Goal: Task Accomplishment & Management: Manage account settings

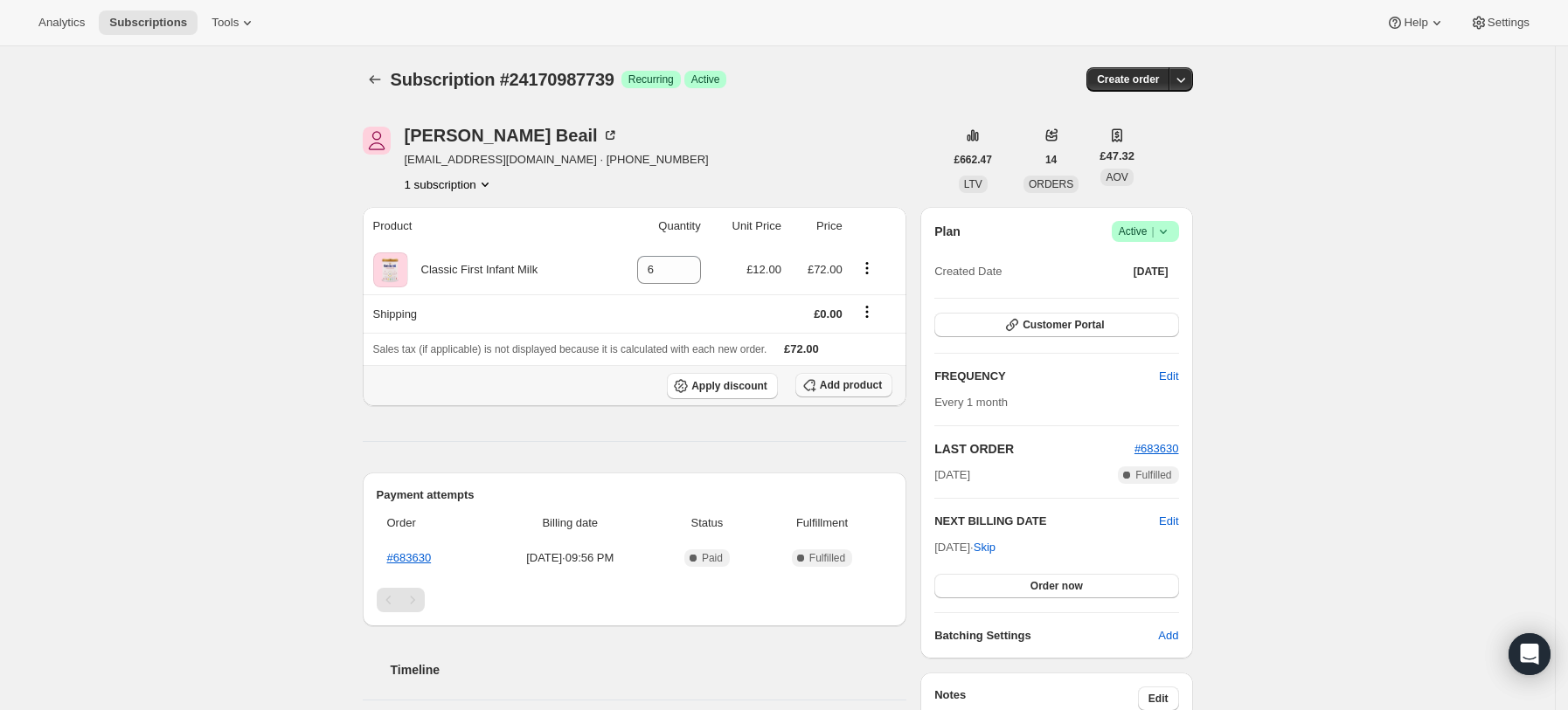
click at [881, 392] on button "Add product" at bounding box center [843, 385] width 97 height 25
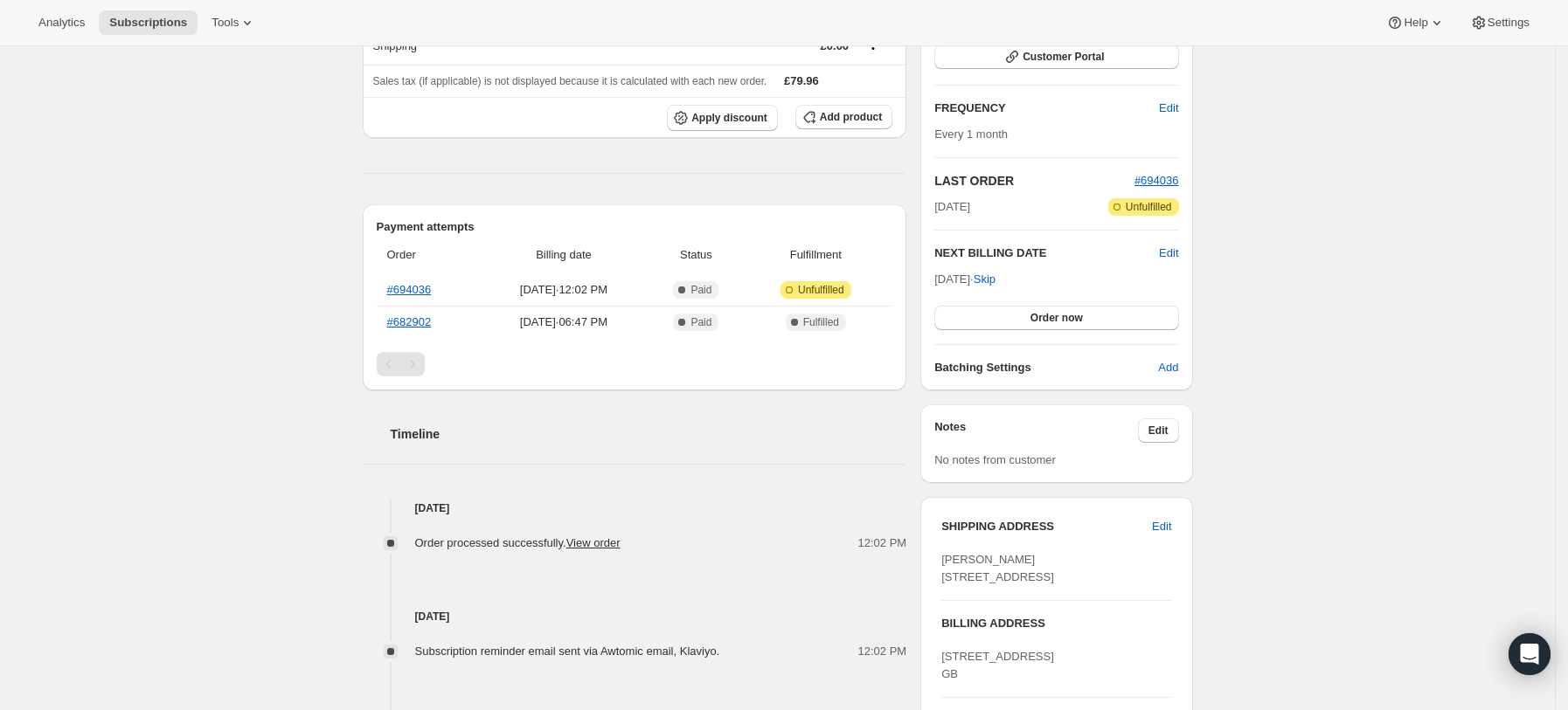
scroll to position [569, 0]
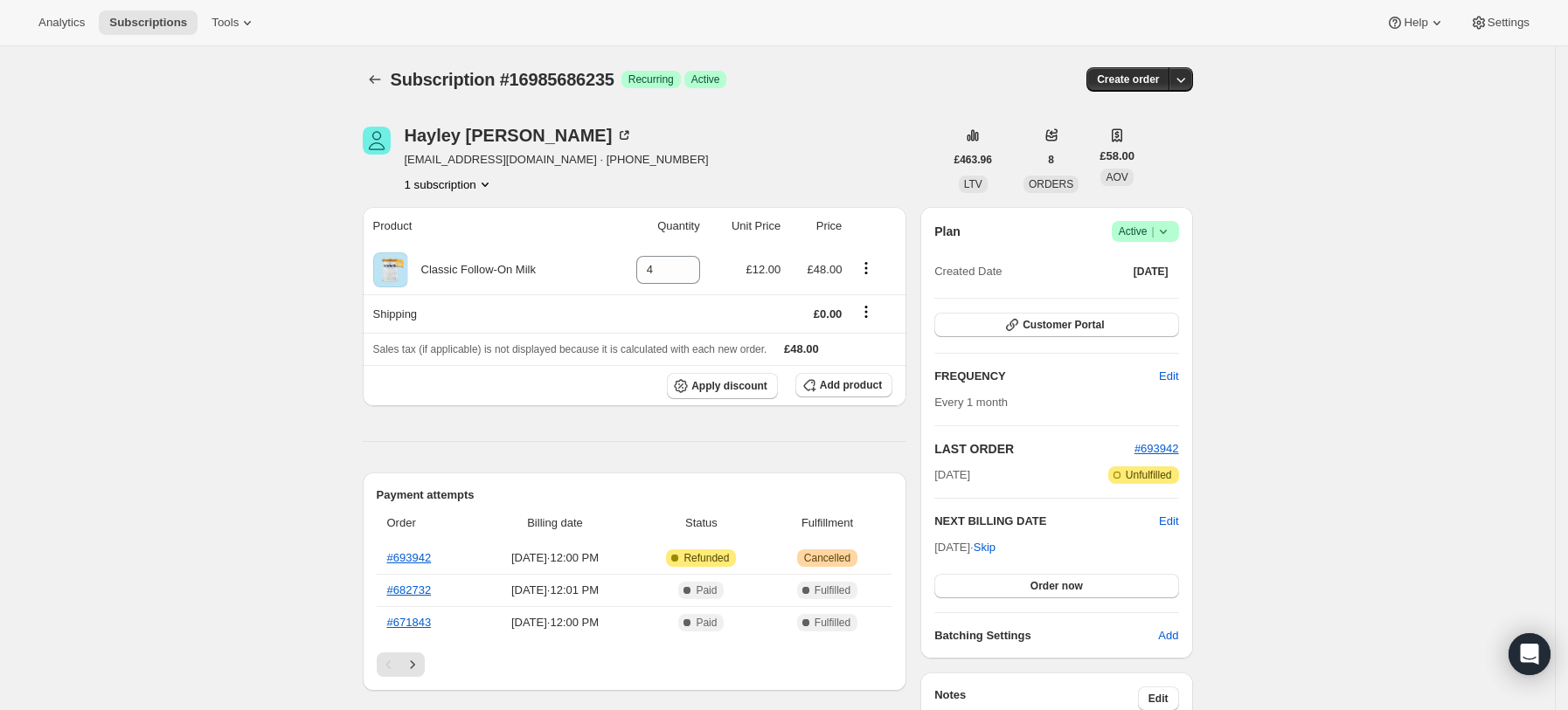
click at [1172, 229] on icon at bounding box center [1164, 232] width 18 height 18
click at [1126, 301] on span "Cancel subscription" at bounding box center [1152, 296] width 99 height 13
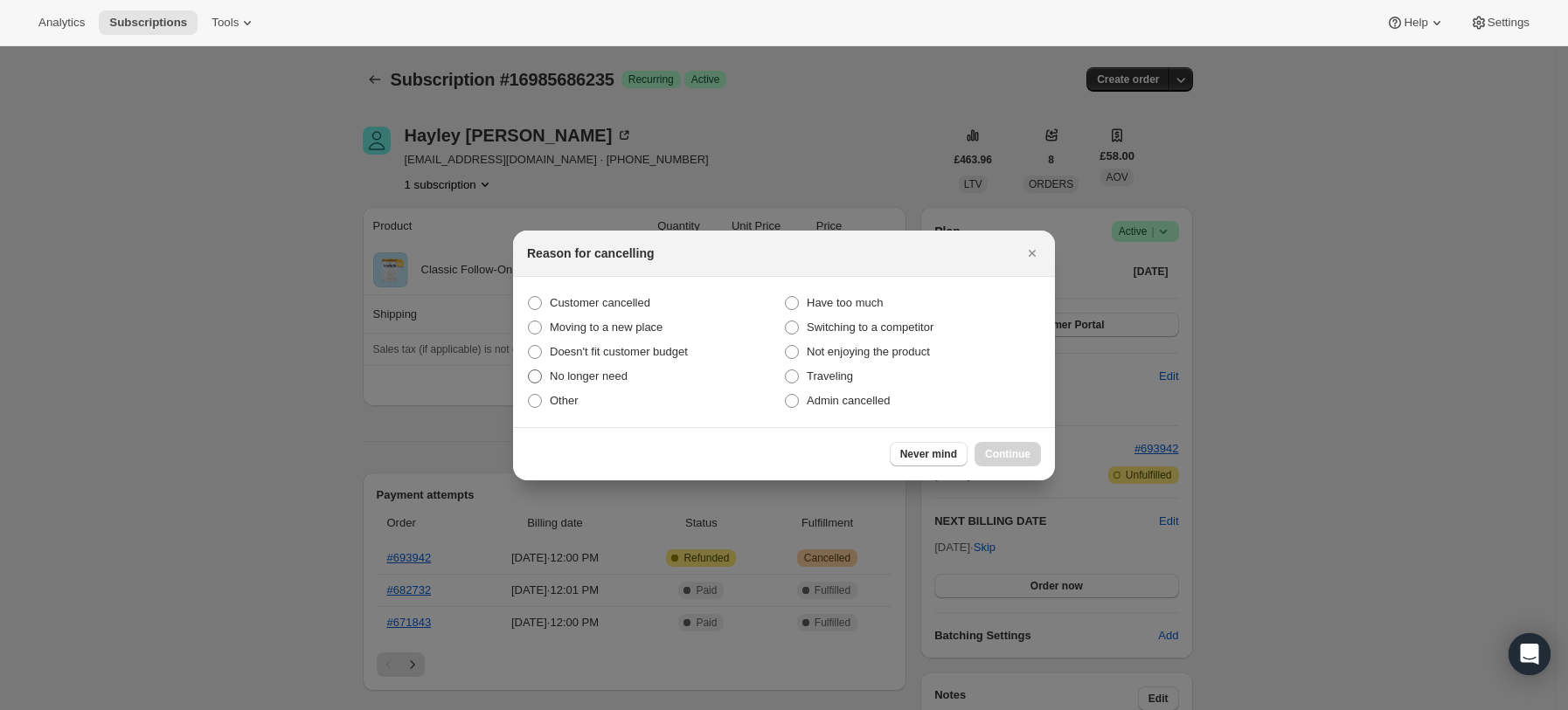
click at [590, 379] on span "No longer need" at bounding box center [588, 375] width 78 height 13
click at [528, 370] on input "No longer need" at bounding box center [528, 369] width 1 height 1
radio input "true"
click at [1025, 448] on span "Continue" at bounding box center [1008, 454] width 46 height 14
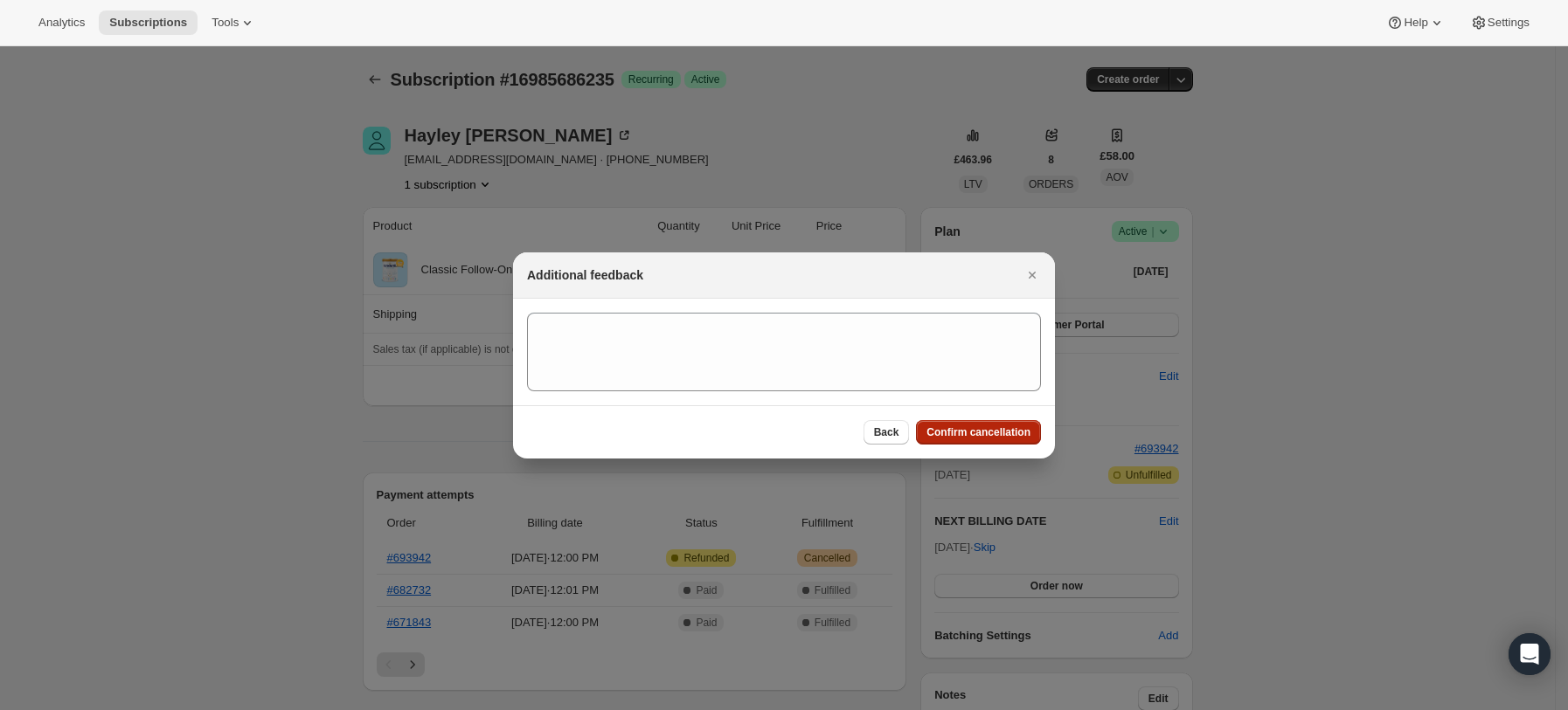
click at [993, 426] on span "Confirm cancellation" at bounding box center [979, 432] width 104 height 14
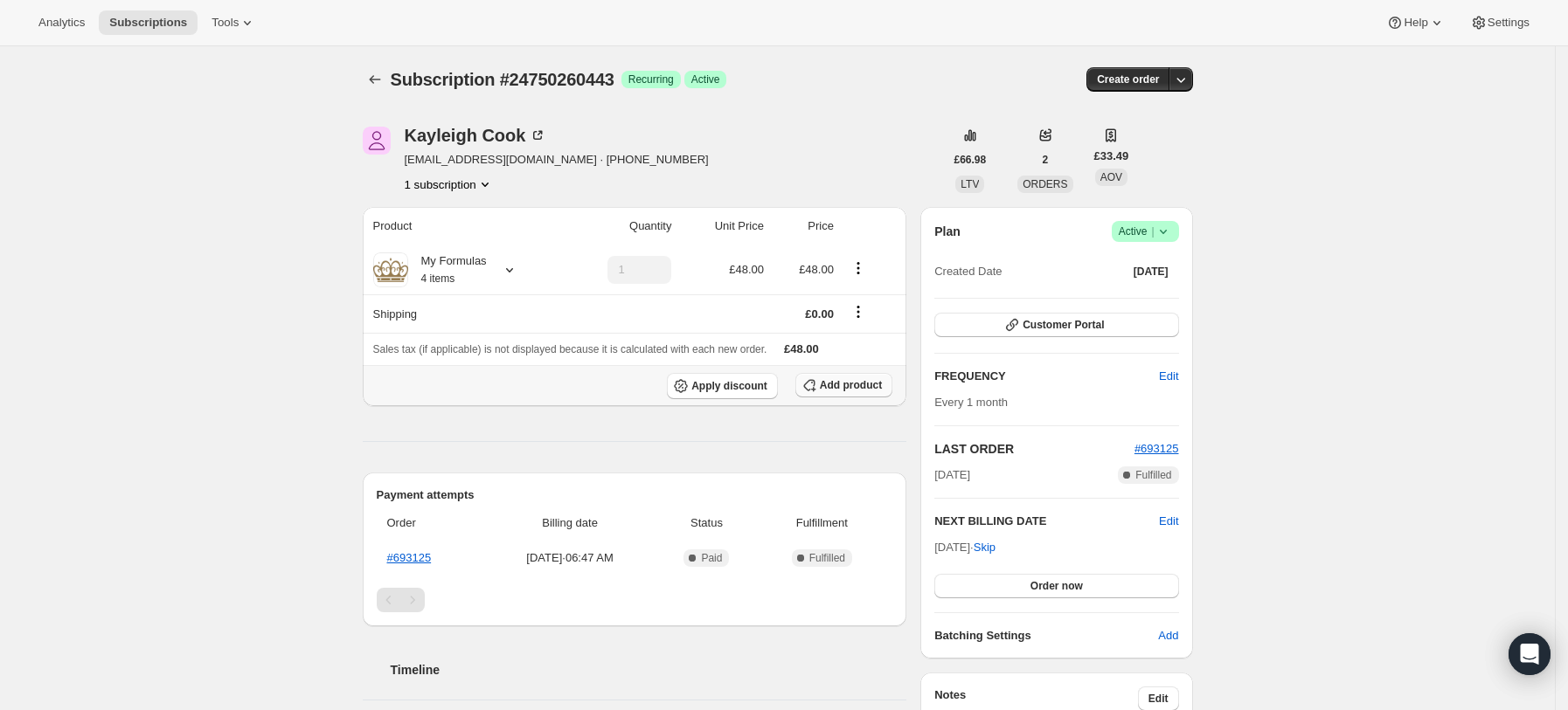
click at [849, 376] on button "Add product" at bounding box center [843, 385] width 97 height 25
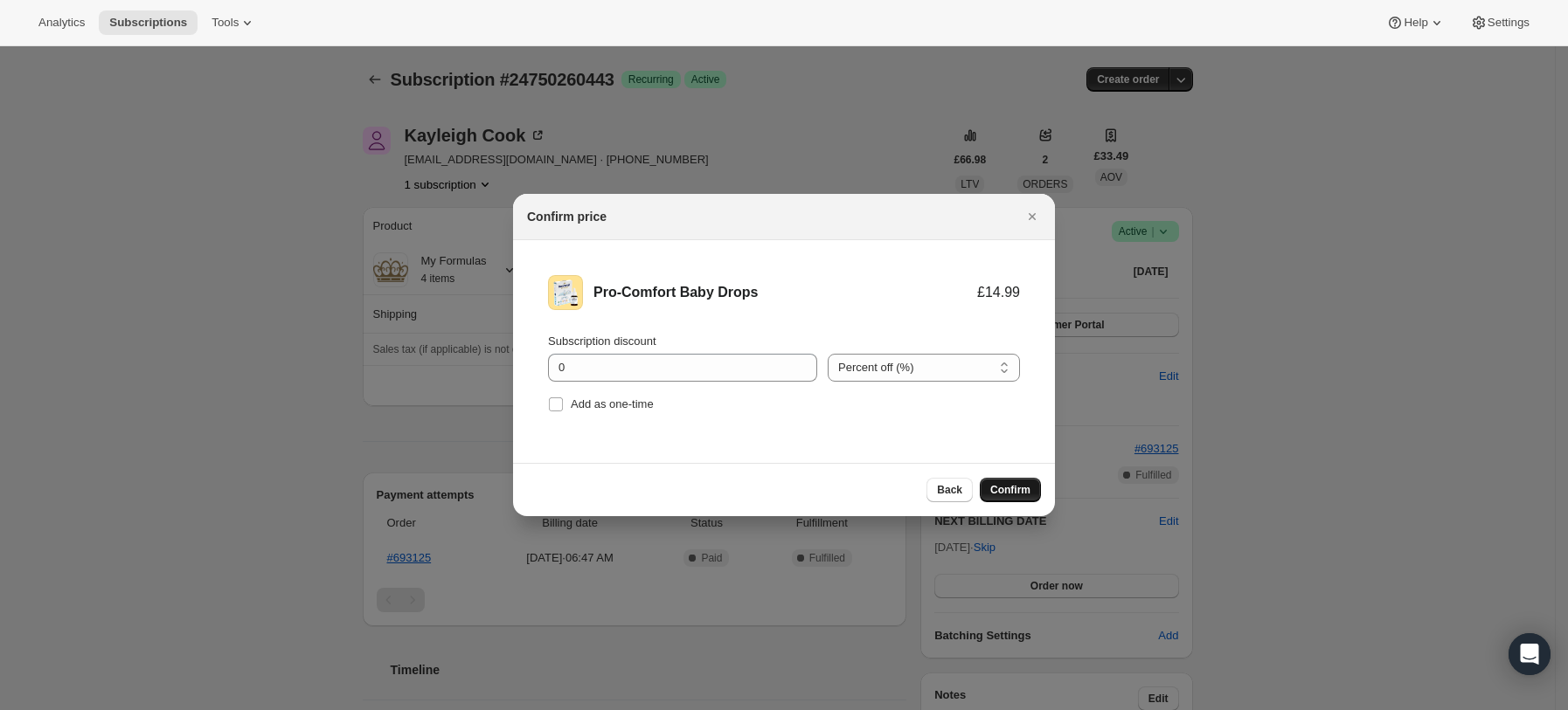
click at [1024, 489] on span "Confirm" at bounding box center [1010, 490] width 40 height 14
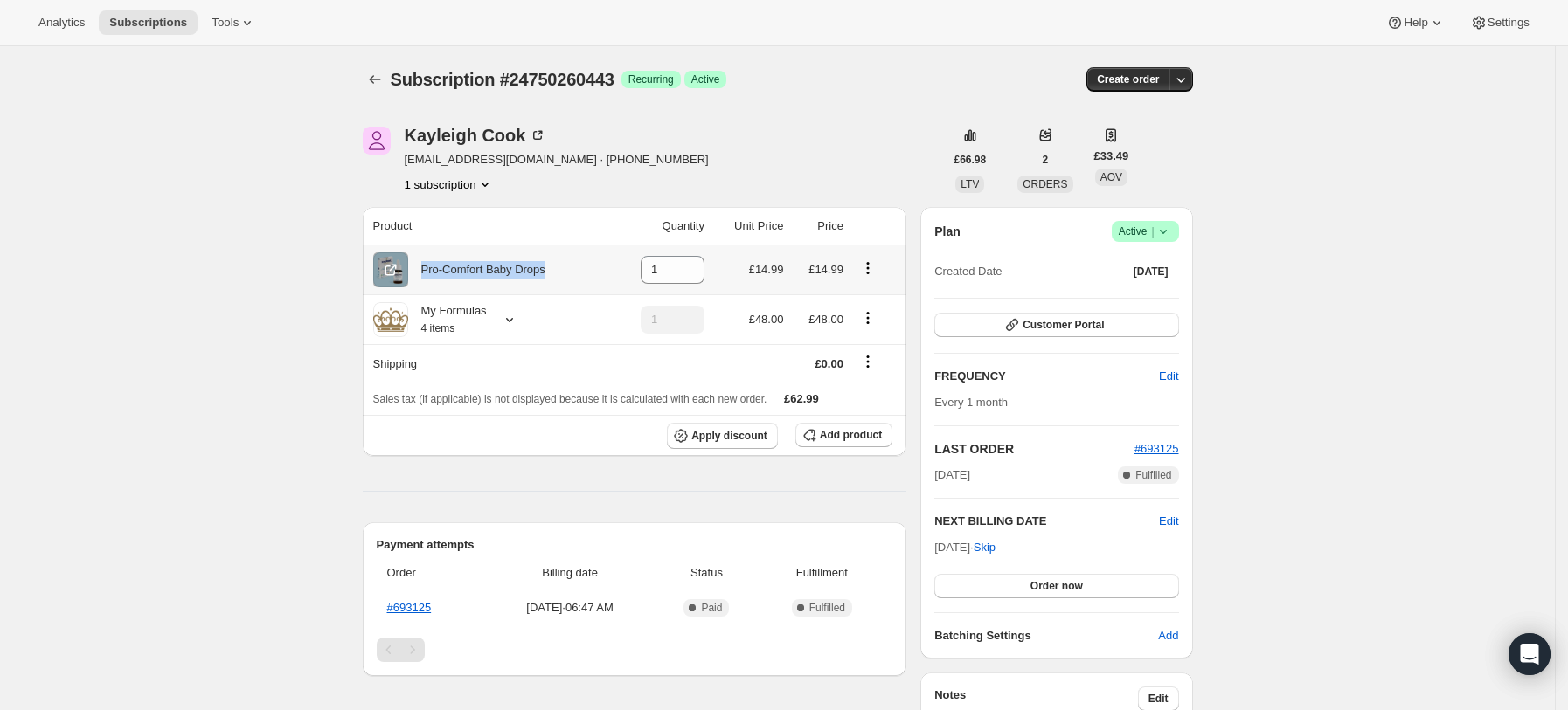
drag, startPoint x: 585, startPoint y: 278, endPoint x: 426, endPoint y: 274, distance: 159.1
click at [426, 274] on div "Pro-Comfort Baby Drops" at bounding box center [490, 270] width 234 height 35
copy div "Pro-Comfort Baby Drops"
click at [1476, 402] on div "Subscription #24750260443. This page is ready Subscription #24750260443 Success…" at bounding box center [777, 637] width 1555 height 1183
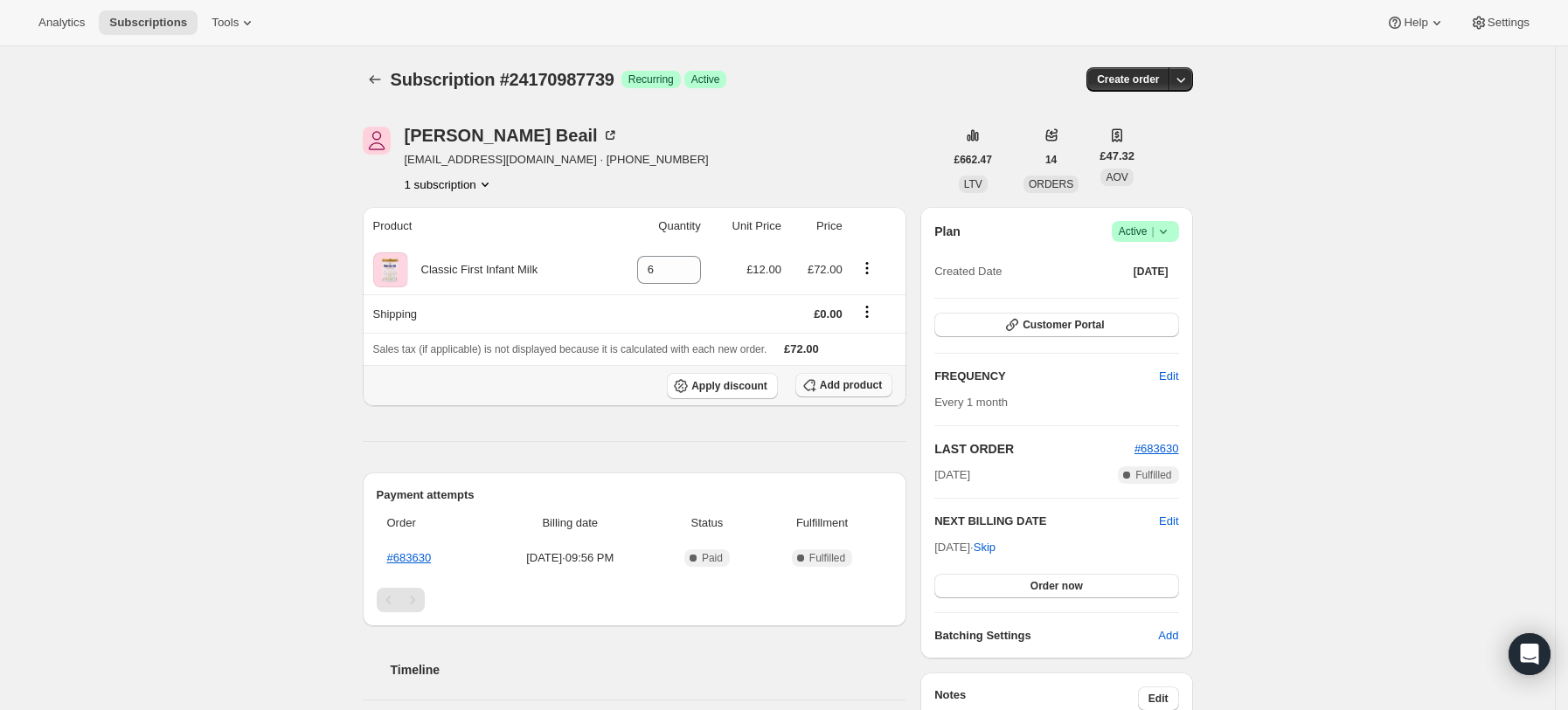
click at [878, 381] on span "Add product" at bounding box center [851, 385] width 62 height 14
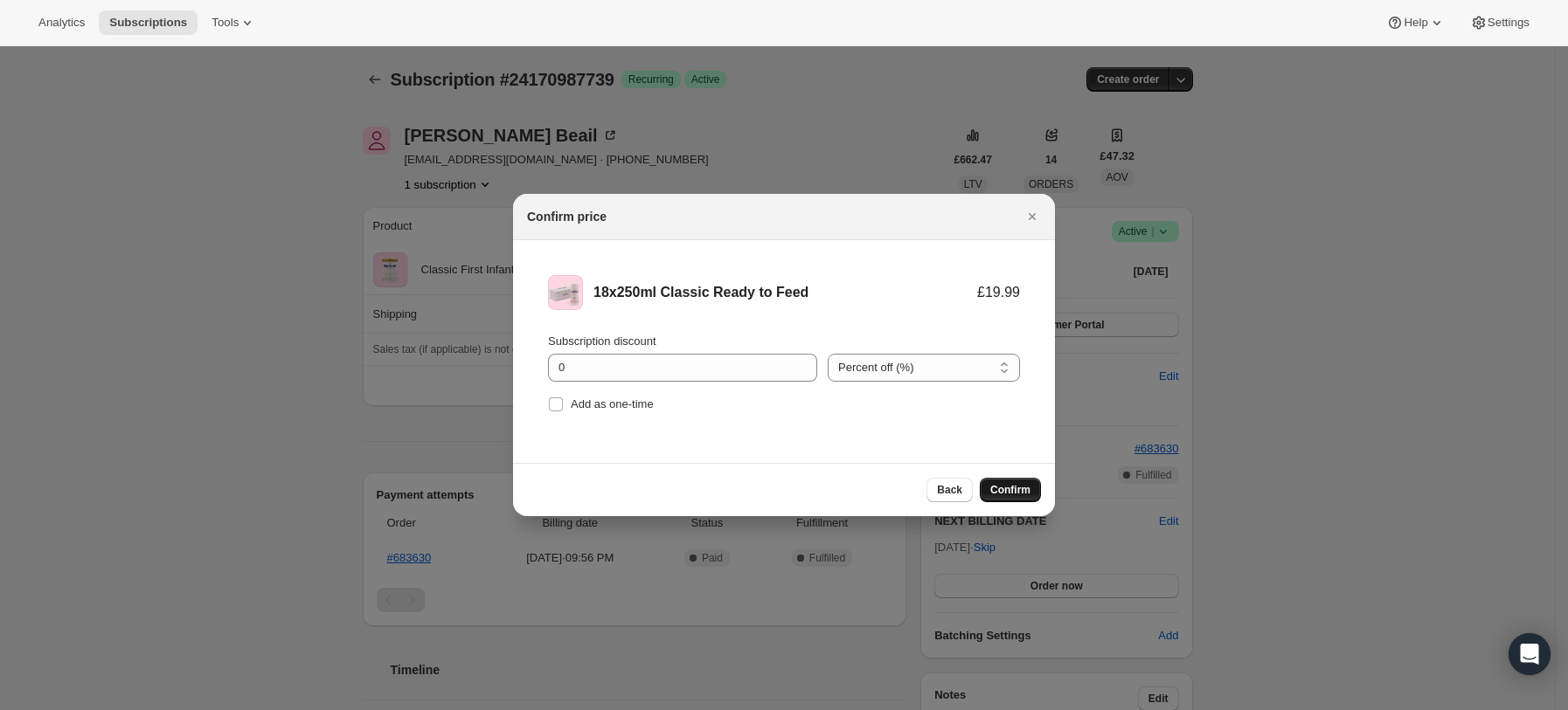
click at [1018, 485] on span "Confirm" at bounding box center [1010, 490] width 40 height 14
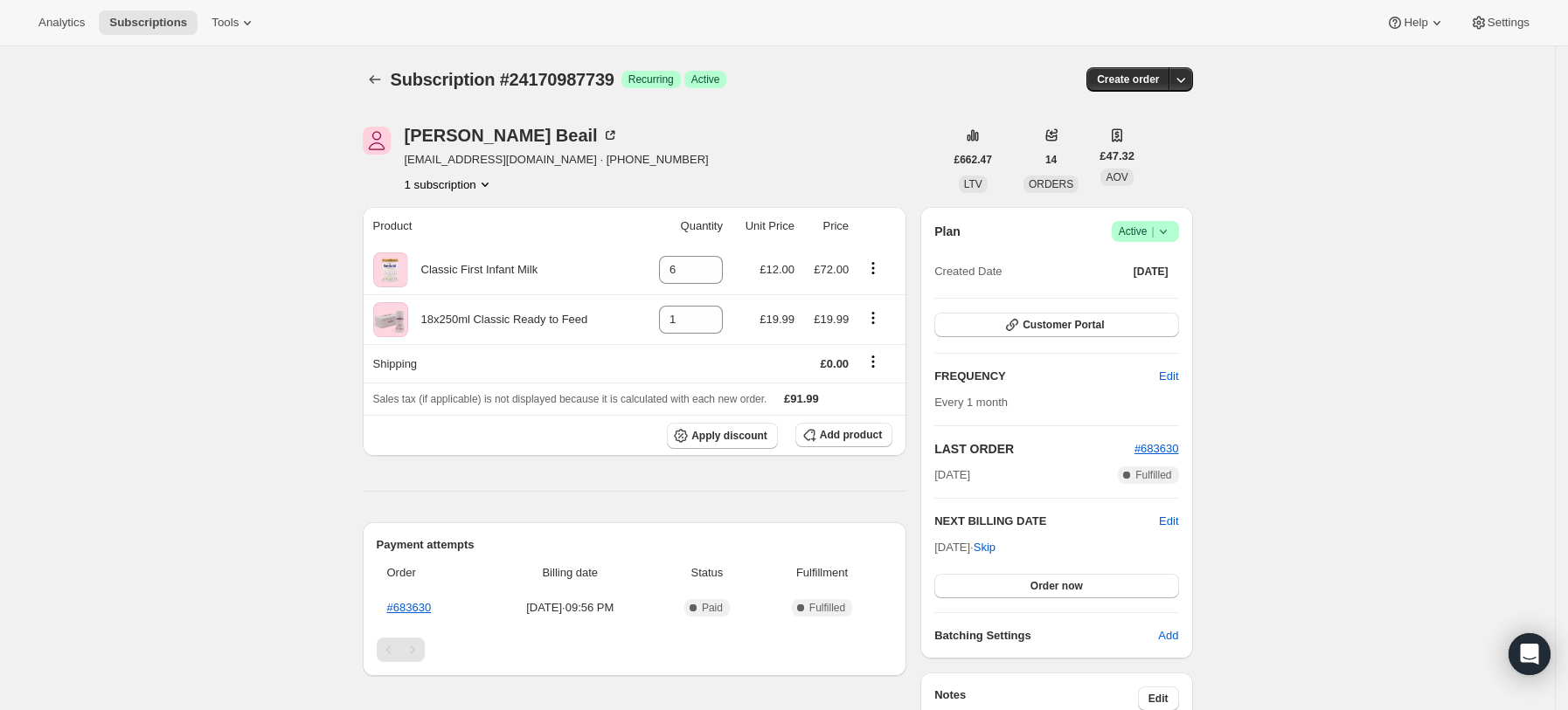
click at [1389, 370] on div "Subscription #24170987739. This page is ready Subscription #24170987739 Success…" at bounding box center [777, 637] width 1555 height 1183
